Goal: Information Seeking & Learning: Learn about a topic

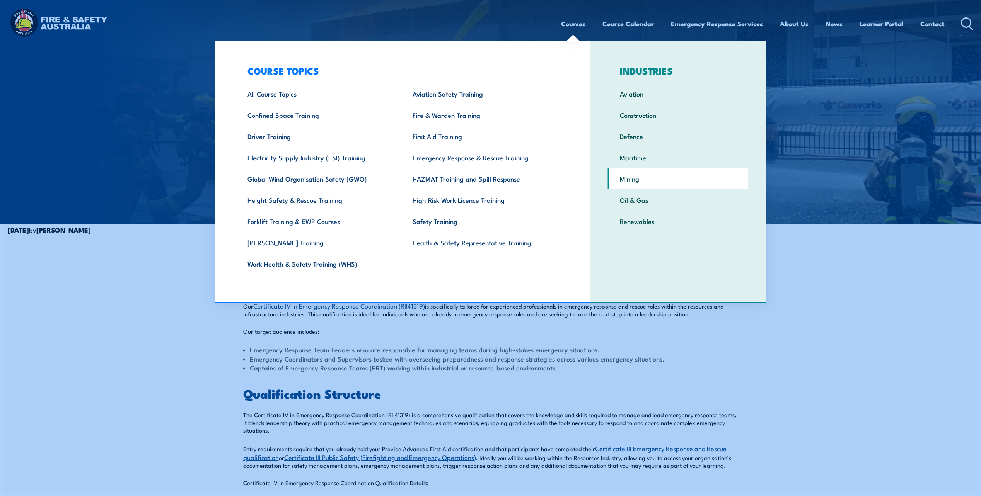
click at [630, 180] on link "Mining" at bounding box center [678, 178] width 140 height 21
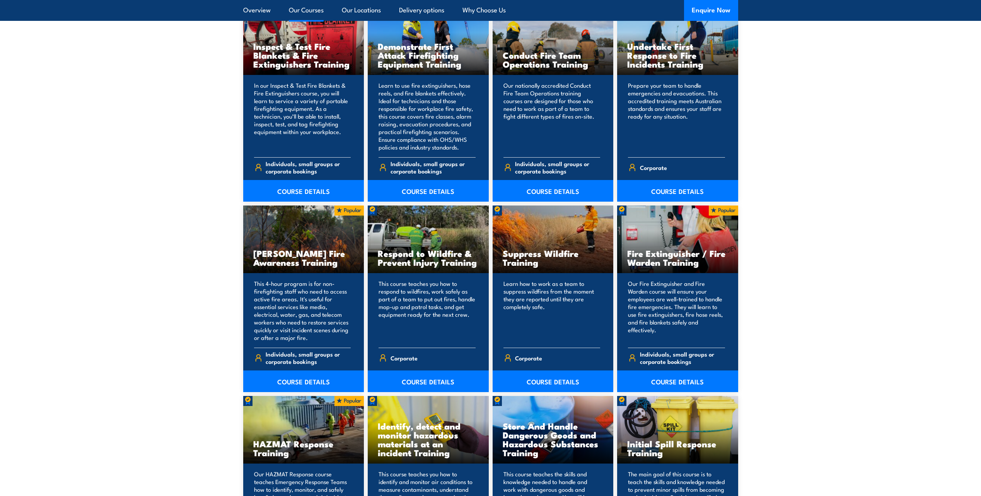
scroll to position [1044, 0]
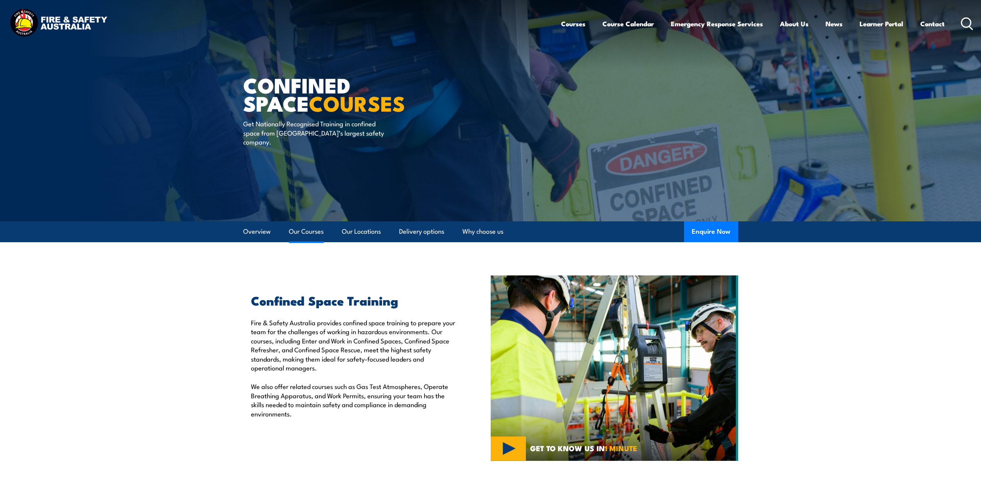
click at [303, 230] on link "Our Courses" at bounding box center [306, 232] width 35 height 20
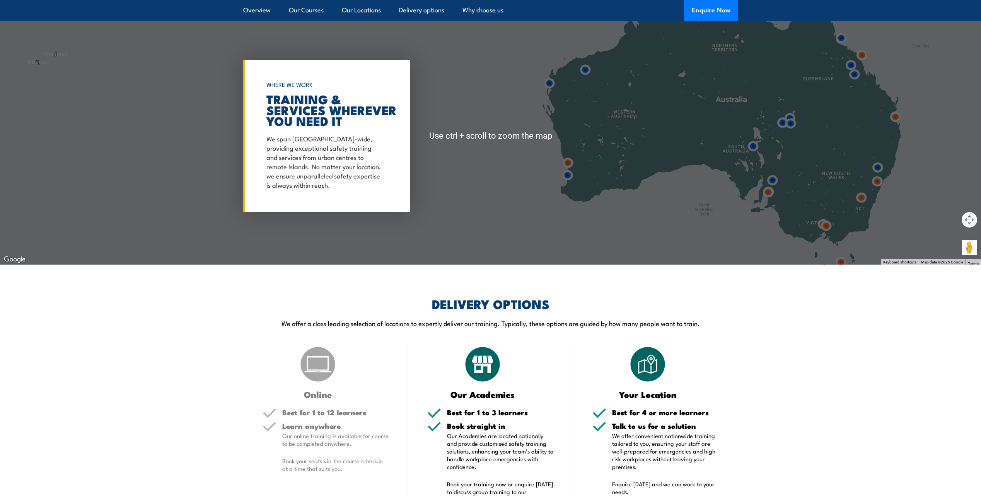
scroll to position [1353, 0]
